Goal: Task Accomplishment & Management: Manage account settings

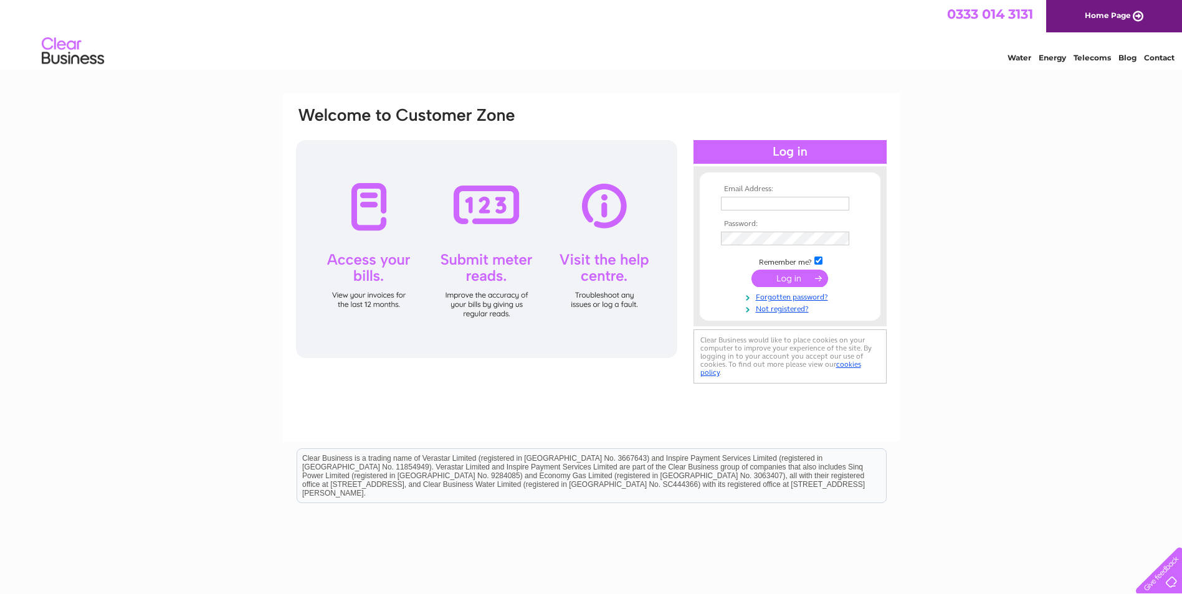
type input "catherined@innovatefoods.co.uk"
click at [787, 273] on input "submit" at bounding box center [789, 278] width 77 height 17
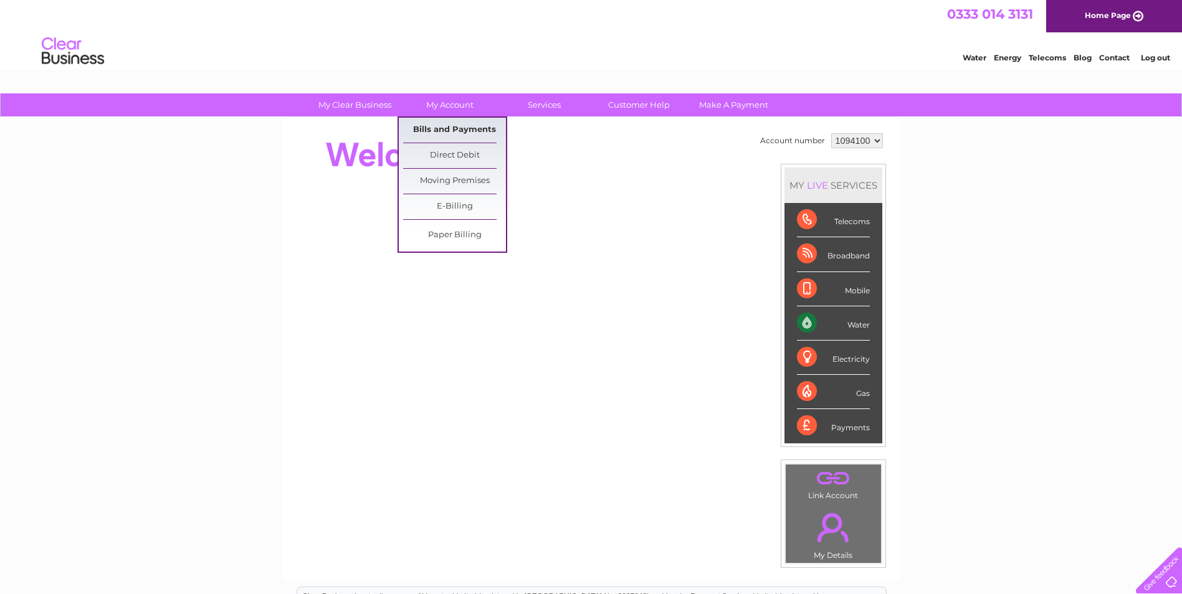
click at [449, 125] on link "Bills and Payments" at bounding box center [454, 130] width 103 height 25
click at [447, 130] on link "Bills and Payments" at bounding box center [454, 130] width 103 height 25
